Goal: Information Seeking & Learning: Learn about a topic

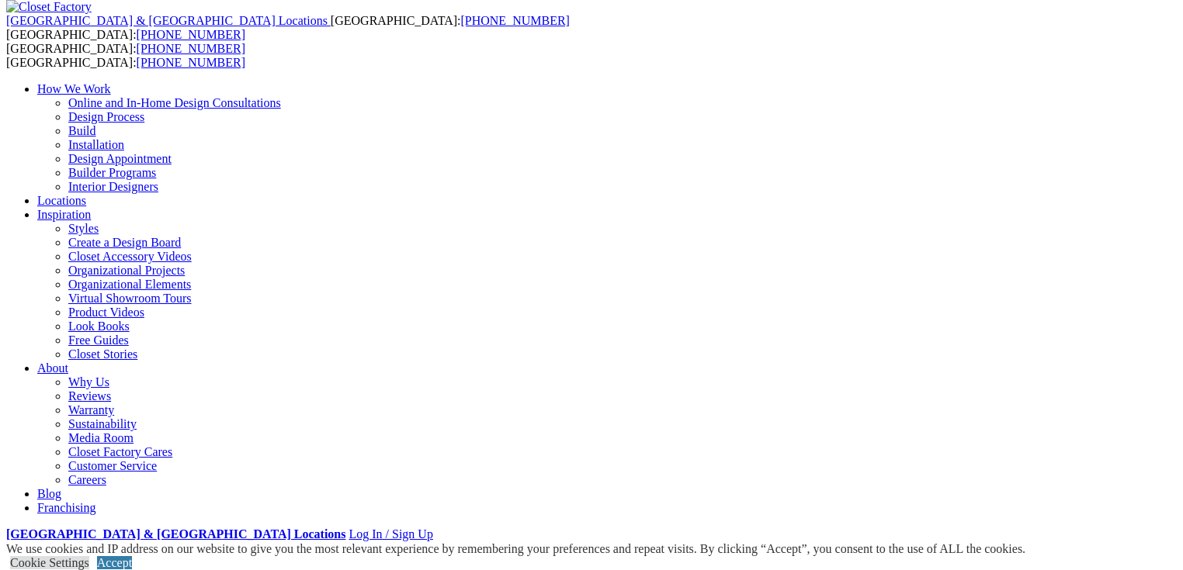
scroll to position [91, 0]
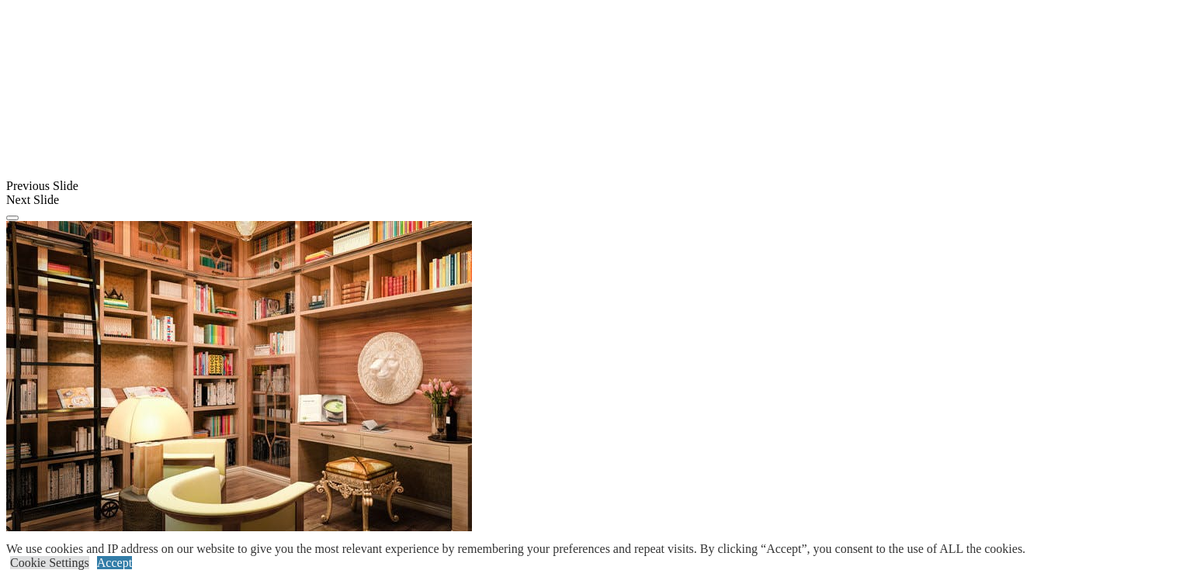
scroll to position [1048, 0]
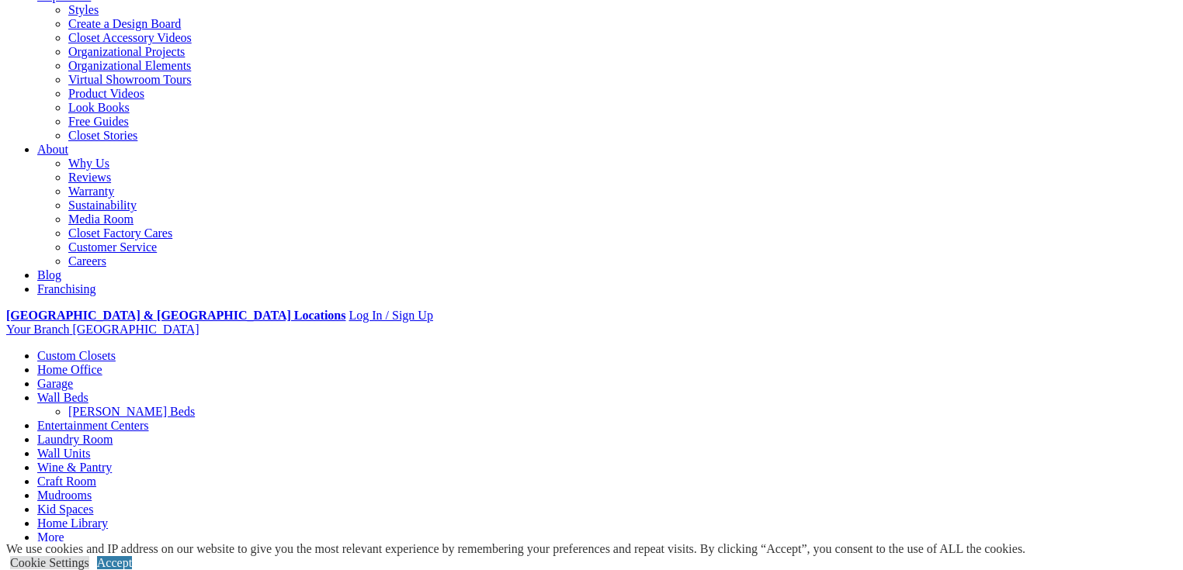
scroll to position [173, 0]
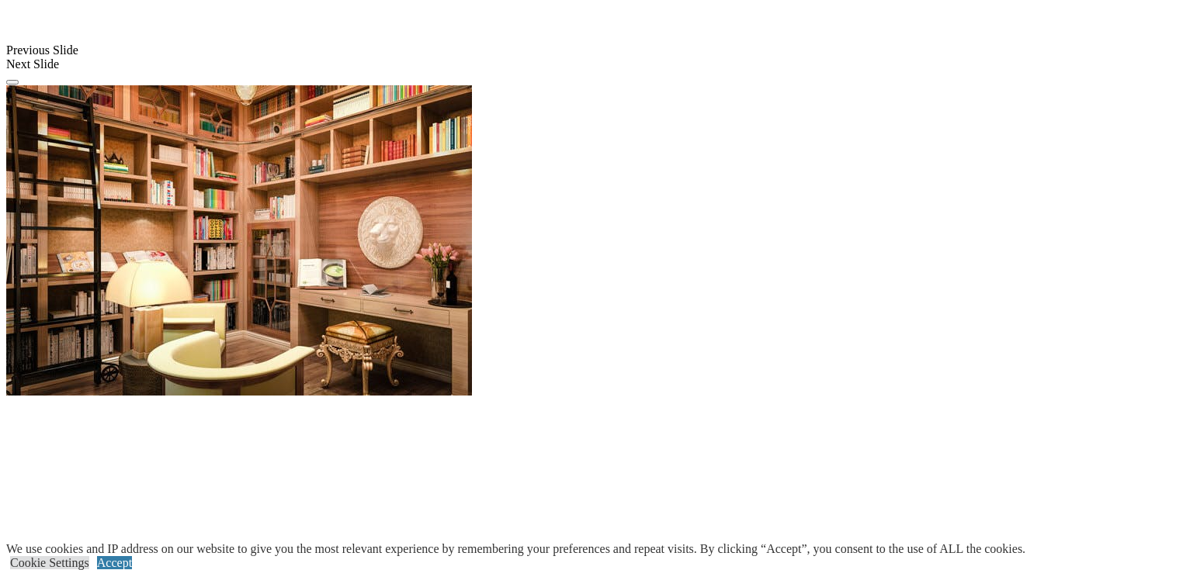
scroll to position [1169, 0]
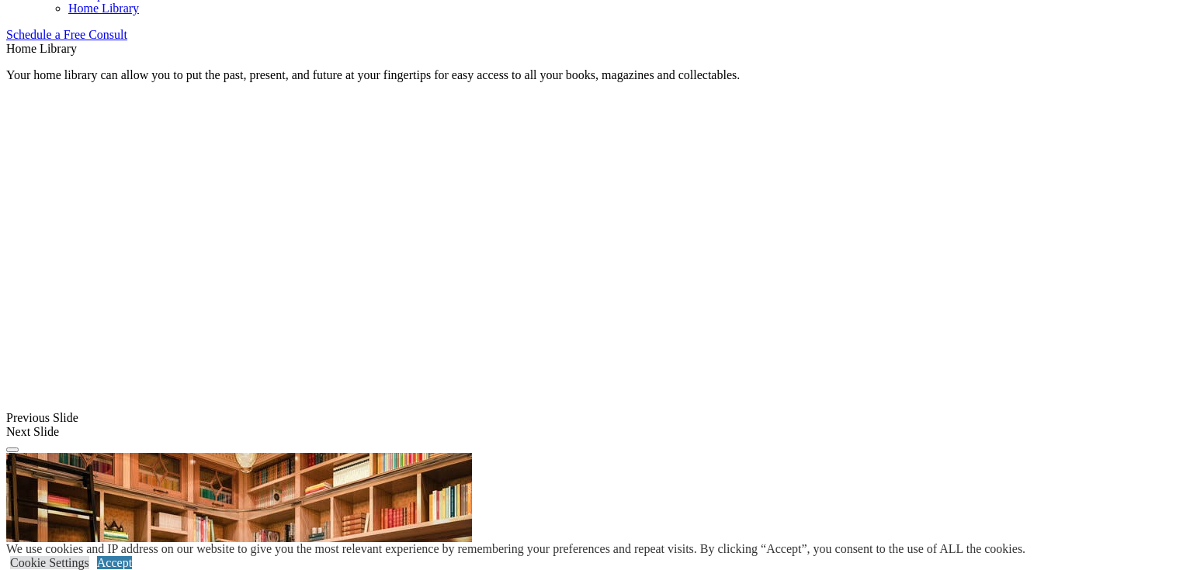
scroll to position [767, 0]
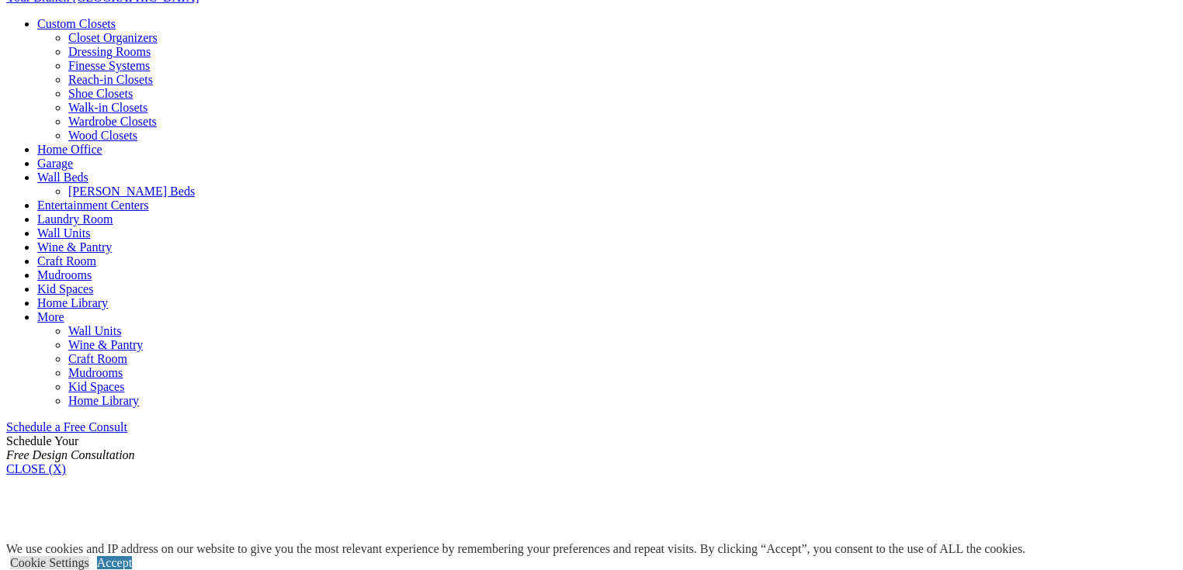
scroll to position [232, 0]
